Goal: Information Seeking & Learning: Learn about a topic

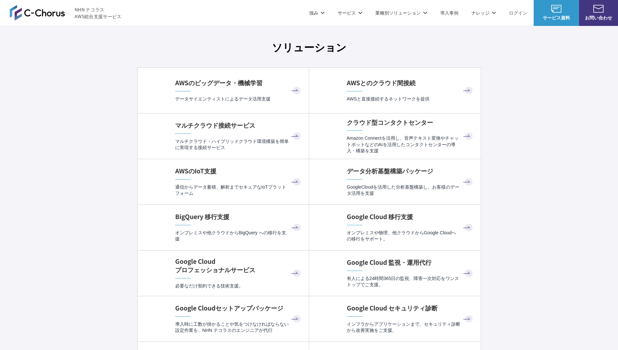
scroll to position [1891, 0]
